Goal: Transaction & Acquisition: Purchase product/service

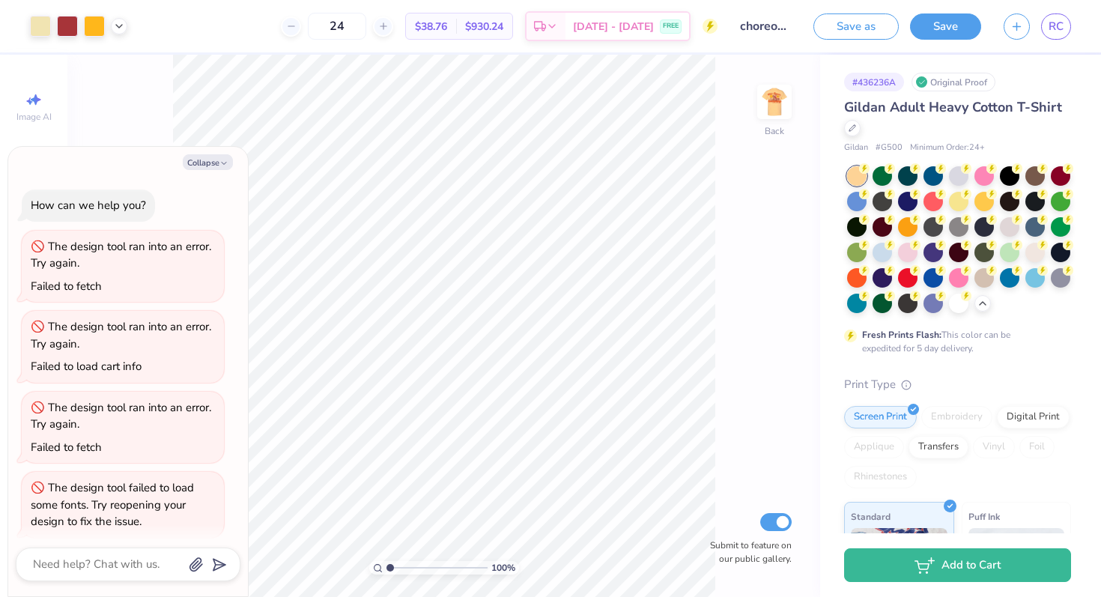
scroll to position [9, 0]
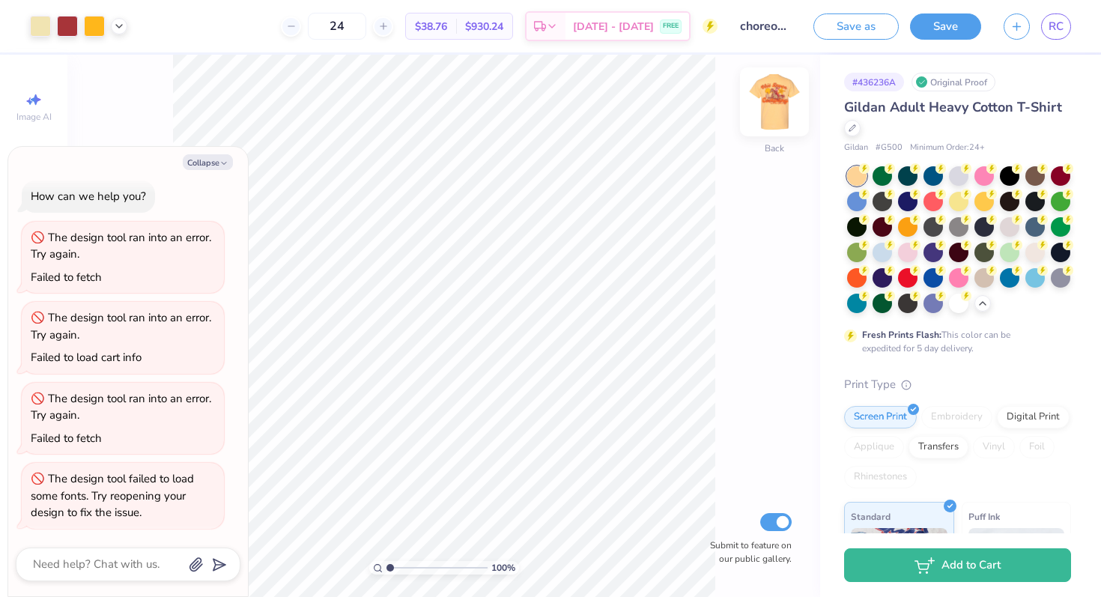
click at [776, 97] on img at bounding box center [775, 102] width 60 height 60
click at [769, 110] on img at bounding box center [775, 102] width 60 height 60
click at [207, 165] on button "Collapse" at bounding box center [208, 162] width 50 height 16
type textarea "x"
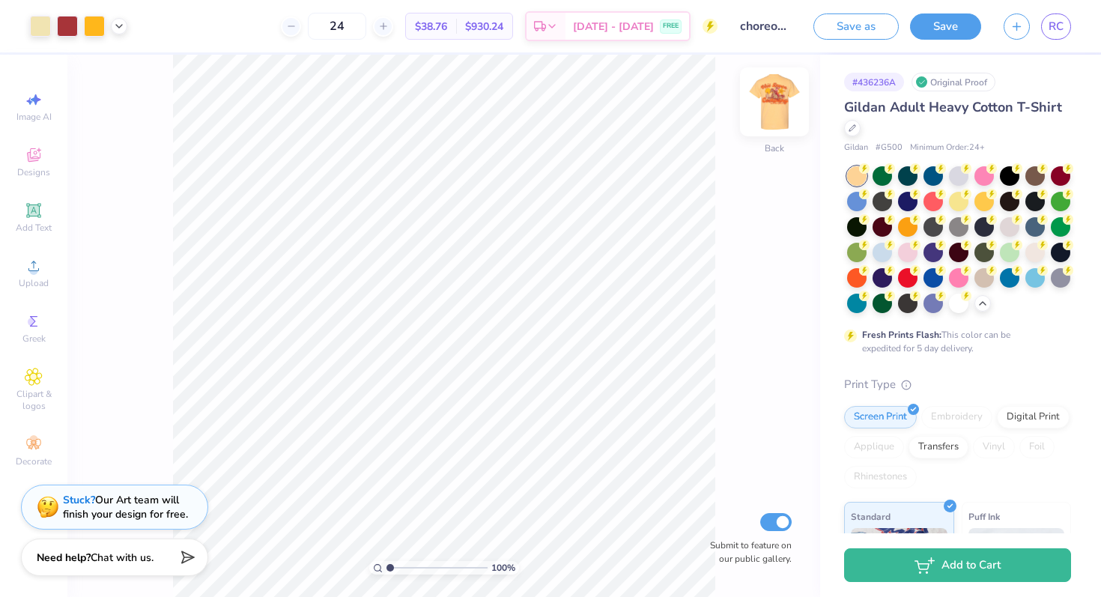
click at [780, 110] on img at bounding box center [775, 102] width 60 height 60
click at [764, 115] on img at bounding box center [775, 102] width 60 height 60
click at [301, 33] on div at bounding box center [291, 26] width 20 height 20
click at [381, 26] on icon at bounding box center [375, 26] width 10 height 10
click at [393, 33] on div at bounding box center [383, 26] width 20 height 20
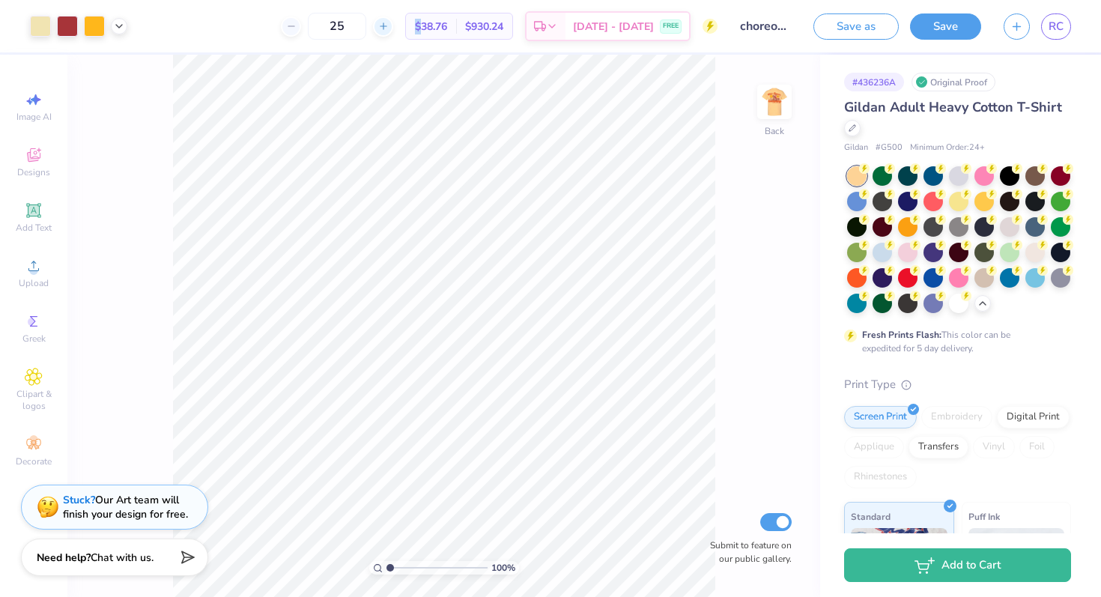
click at [393, 33] on div at bounding box center [383, 26] width 20 height 20
click at [389, 29] on icon at bounding box center [383, 26] width 10 height 10
click at [400, 29] on div "28" at bounding box center [387, 26] width 112 height 27
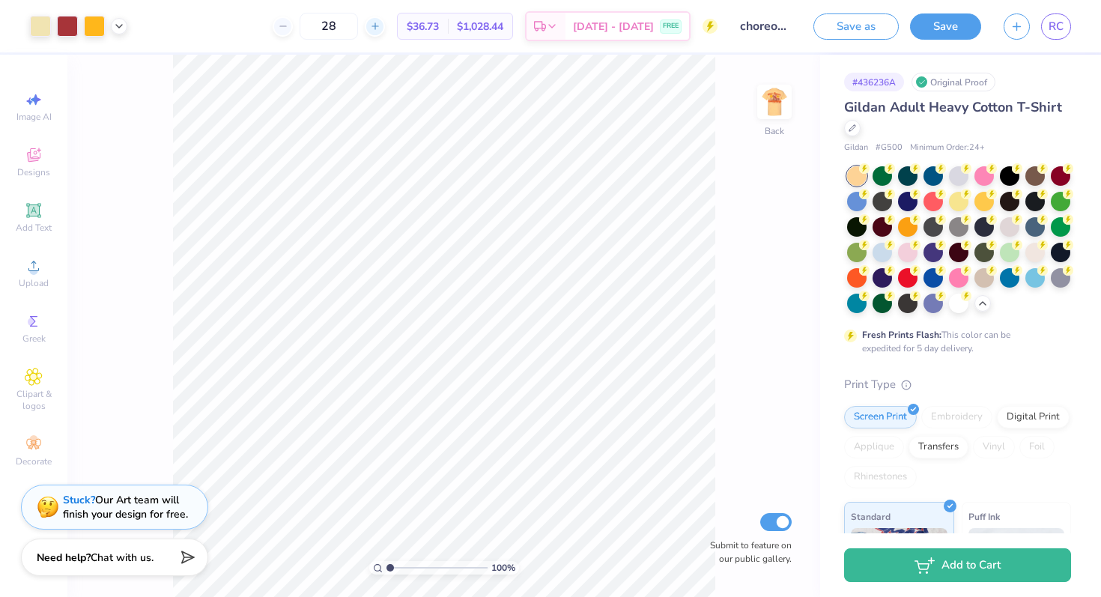
click at [385, 29] on div at bounding box center [375, 26] width 20 height 20
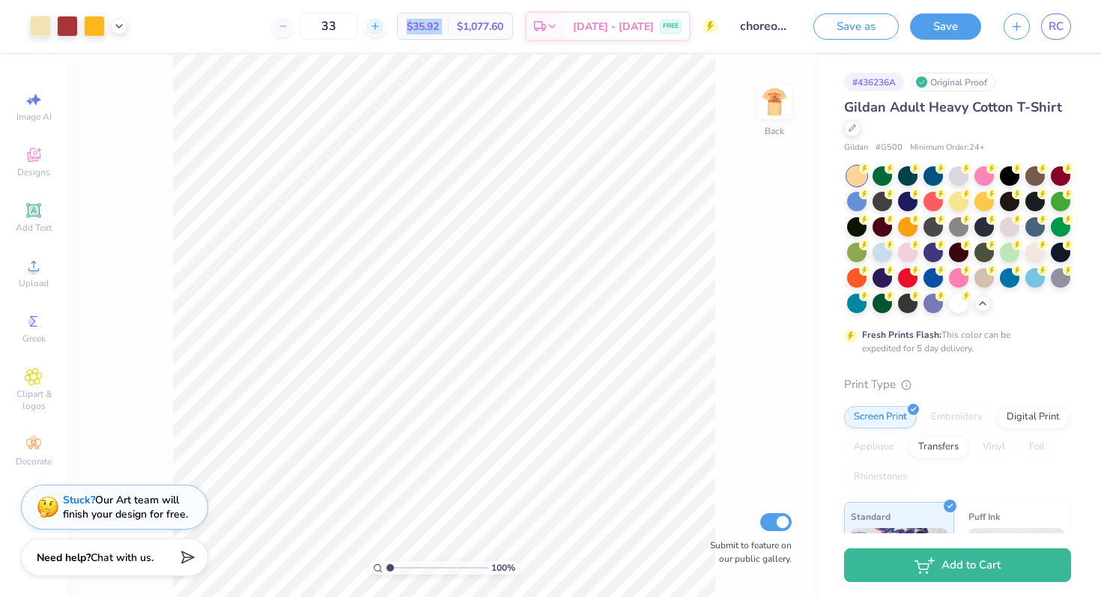
click at [385, 29] on div at bounding box center [375, 26] width 20 height 20
drag, startPoint x: 365, startPoint y: 30, endPoint x: 280, endPoint y: 30, distance: 84.7
click at [280, 30] on div "35 $34.32 Per Item $1,201.20 Total Est. Delivery [DATE] - [DATE] FREE" at bounding box center [428, 26] width 579 height 52
click at [288, 28] on icon at bounding box center [283, 26] width 10 height 10
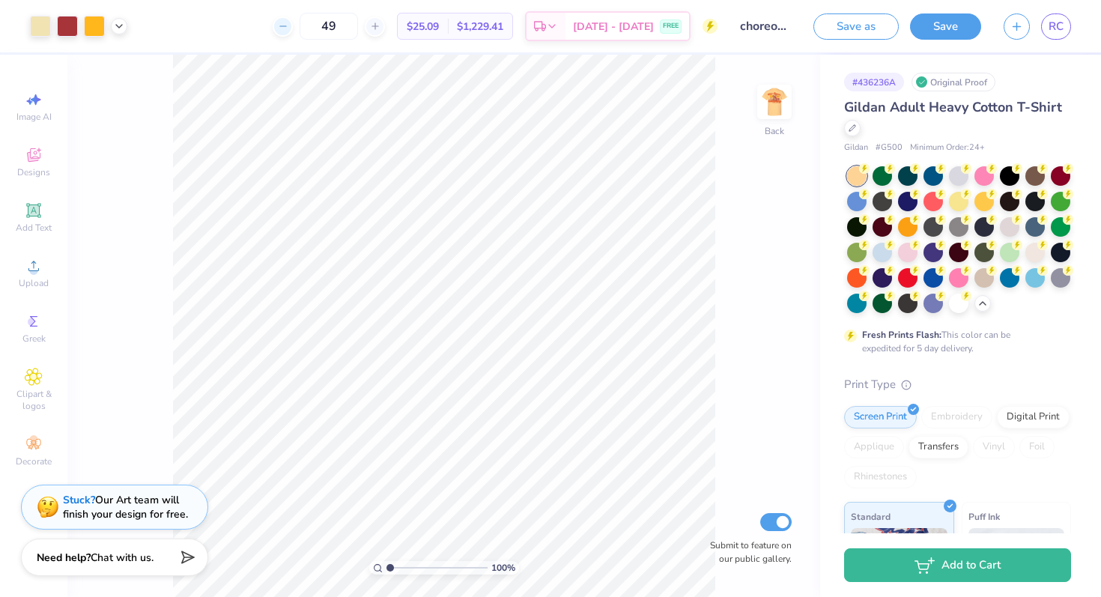
click at [288, 28] on icon at bounding box center [283, 26] width 10 height 10
click at [288, 31] on icon at bounding box center [283, 26] width 10 height 10
click at [288, 30] on icon at bounding box center [283, 26] width 10 height 10
click at [385, 33] on div at bounding box center [375, 26] width 20 height 20
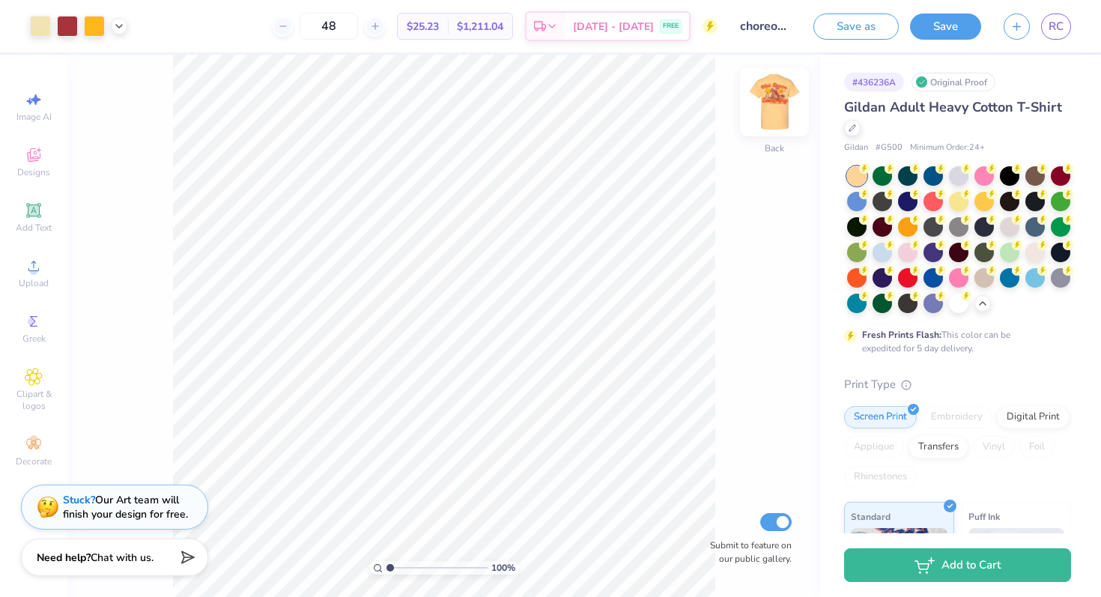
click at [769, 95] on img at bounding box center [775, 102] width 60 height 60
click at [773, 110] on img at bounding box center [775, 102] width 60 height 60
click at [772, 97] on img at bounding box center [775, 102] width 60 height 60
click at [775, 106] on img at bounding box center [775, 102] width 60 height 60
click at [558, 26] on icon at bounding box center [552, 28] width 12 height 12
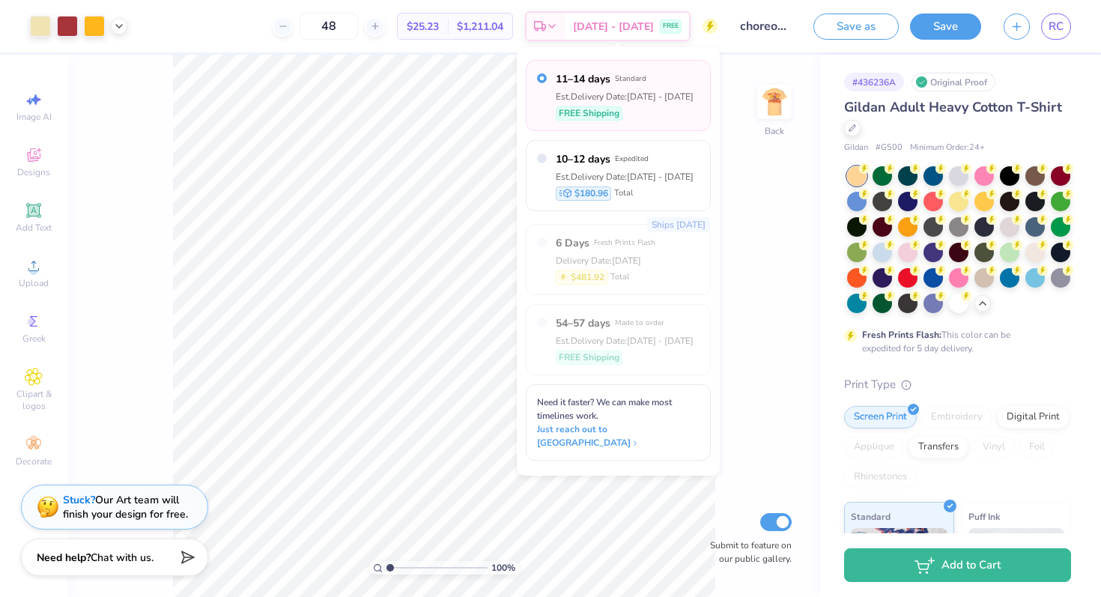
click at [763, 210] on div "100 % Back Submit to feature on our public gallery." at bounding box center [443, 326] width 753 height 542
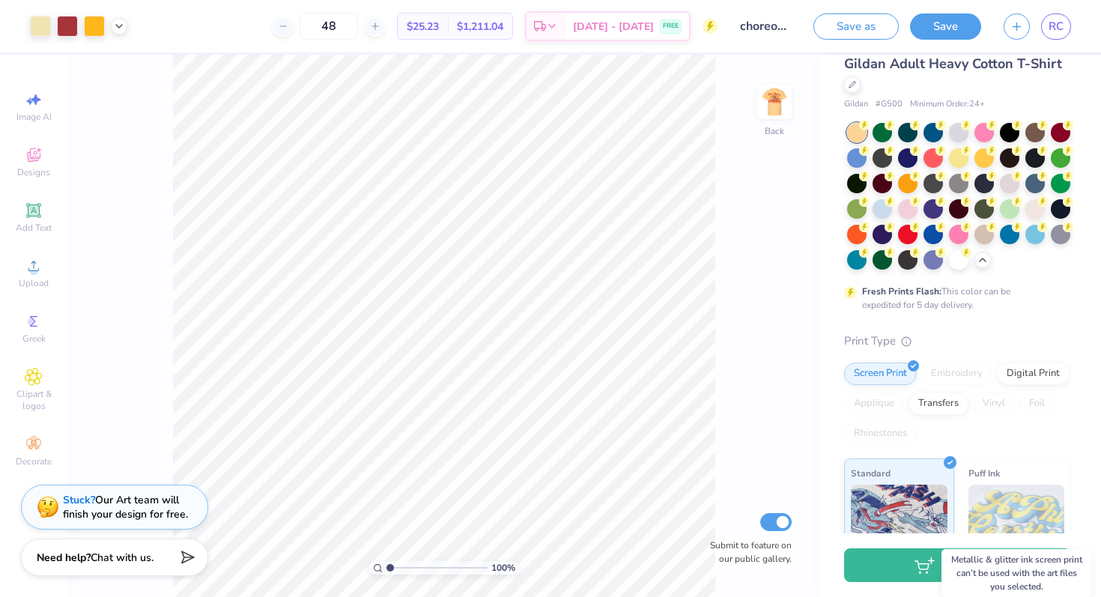
scroll to position [0, 0]
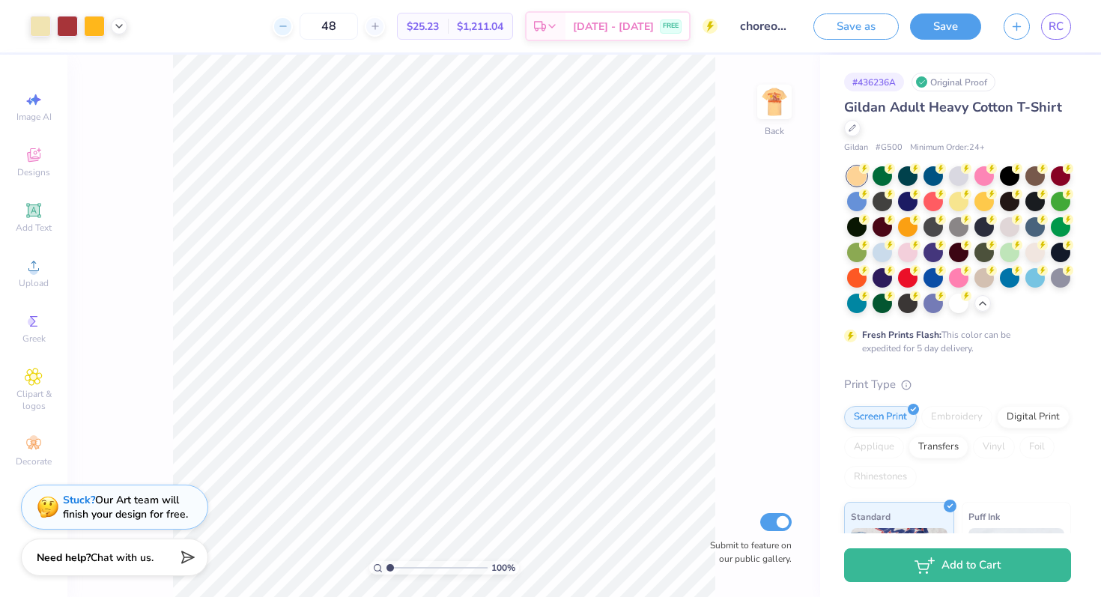
click at [293, 28] on div at bounding box center [283, 26] width 20 height 20
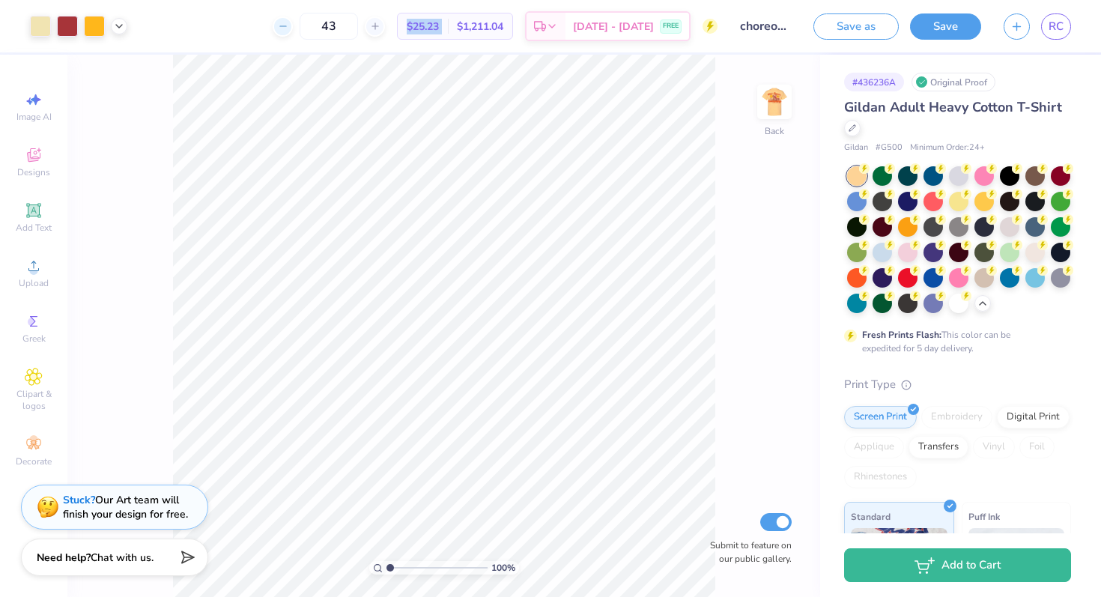
click at [293, 28] on div at bounding box center [283, 26] width 20 height 20
drag, startPoint x: 365, startPoint y: 28, endPoint x: 237, endPoint y: 19, distance: 128.4
click at [237, 19] on div "42 $25.23 Per Item $1,211.04 Total Est. Delivery [DATE] - [DATE] FREE" at bounding box center [428, 26] width 579 height 52
type input "24"
